Goal: Check status: Check status

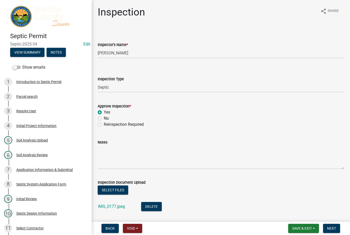
select select "92abfdc4-a32e-4fda-8546-51d3978c14c9"
select select "3f6a41d2-1bc0-4b02-a119-7a8f2dc110ad"
click at [304, 229] on span "Save & Exit" at bounding box center [302, 229] width 20 height 4
click at [288, 217] on button "Save & Exit" at bounding box center [298, 215] width 41 height 12
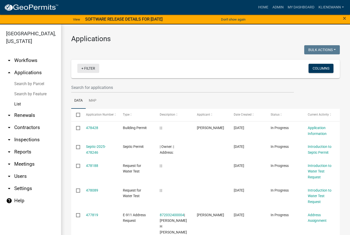
click at [90, 67] on link "+ Filter" at bounding box center [88, 68] width 22 height 9
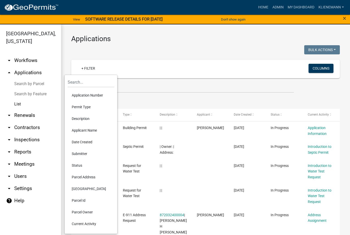
click at [98, 134] on li "Applicant Name" at bounding box center [91, 131] width 47 height 12
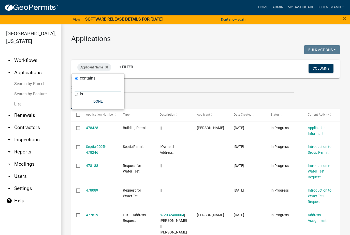
click at [102, 87] on input "text" at bounding box center [98, 86] width 47 height 10
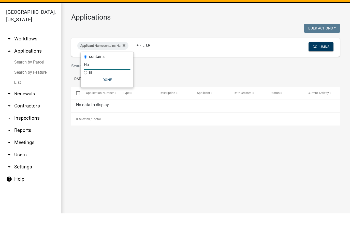
type input "H"
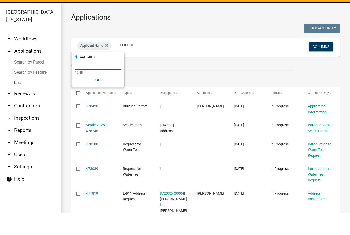
scroll to position [6, 0]
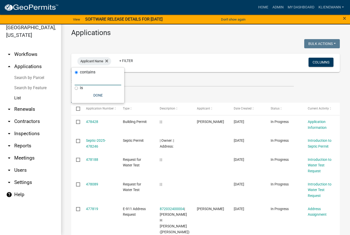
click at [102, 83] on input "text" at bounding box center [98, 80] width 47 height 10
click at [108, 61] on icon at bounding box center [106, 61] width 3 height 3
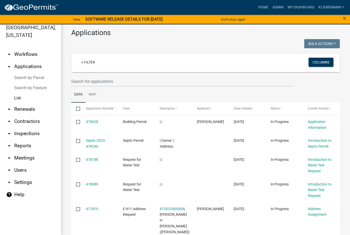
click at [89, 63] on link "+ Filter" at bounding box center [88, 62] width 22 height 9
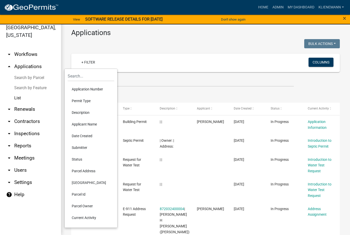
click at [102, 102] on li "Permit Type" at bounding box center [91, 101] width 47 height 12
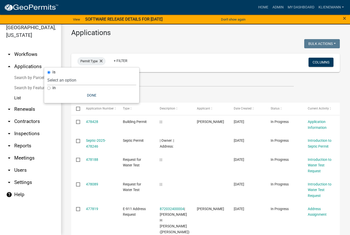
click at [115, 77] on select "Select an option Building Permit City Address Assigned Form Conditional/Special…" at bounding box center [91, 80] width 89 height 10
select select "e9e43983-4945-4d40-beb8-58878d76e4bb"
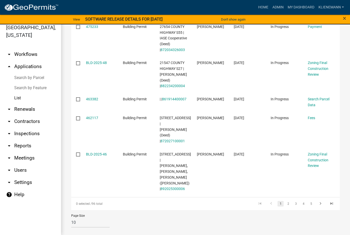
scroll to position [201, 0]
click at [288, 201] on link "2" at bounding box center [288, 204] width 6 height 6
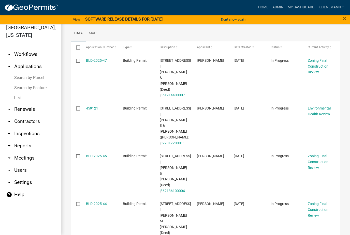
scroll to position [61, 0]
click at [99, 61] on link "BLD-2025-47" at bounding box center [96, 61] width 21 height 4
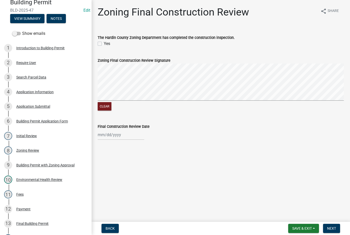
scroll to position [33, 0]
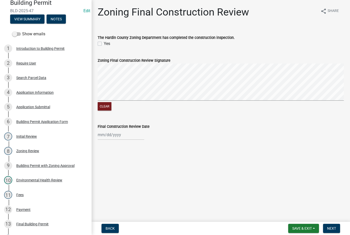
click at [58, 170] on link "9 Building Permit with Zoning Approval" at bounding box center [46, 165] width 92 height 15
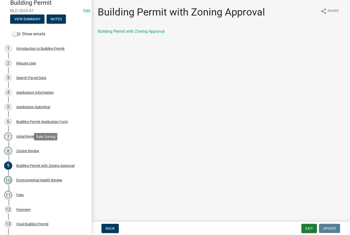
click at [28, 152] on div "Zoning Review" at bounding box center [27, 151] width 23 height 4
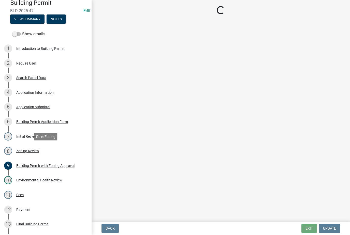
select select "cde34027-c2e6-4375-ad0d-1a97383c127e"
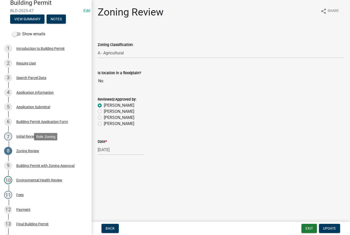
click at [33, 138] on div "Initial Review" at bounding box center [26, 137] width 21 height 4
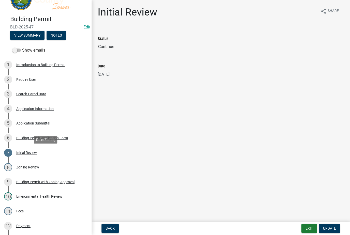
scroll to position [14, 0]
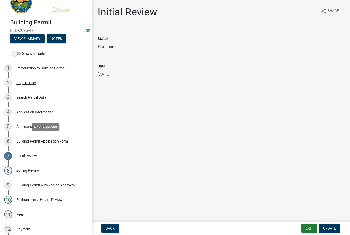
click at [60, 142] on div "Building Permit Application Form" at bounding box center [42, 142] width 52 height 4
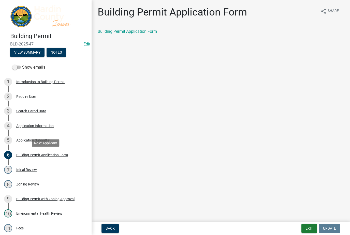
scroll to position [0, 0]
click at [72, 141] on div "5 Application Submittal" at bounding box center [43, 140] width 79 height 8
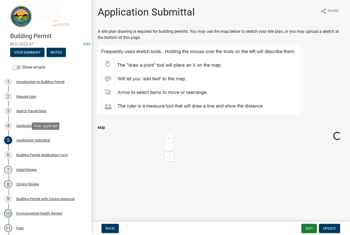
click at [76, 125] on div "4 Application Information" at bounding box center [43, 126] width 79 height 8
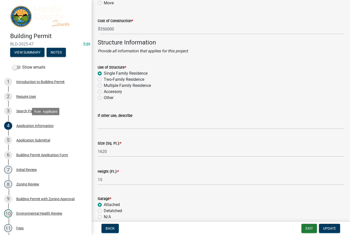
scroll to position [924, 0]
